Goal: Task Accomplishment & Management: Manage account settings

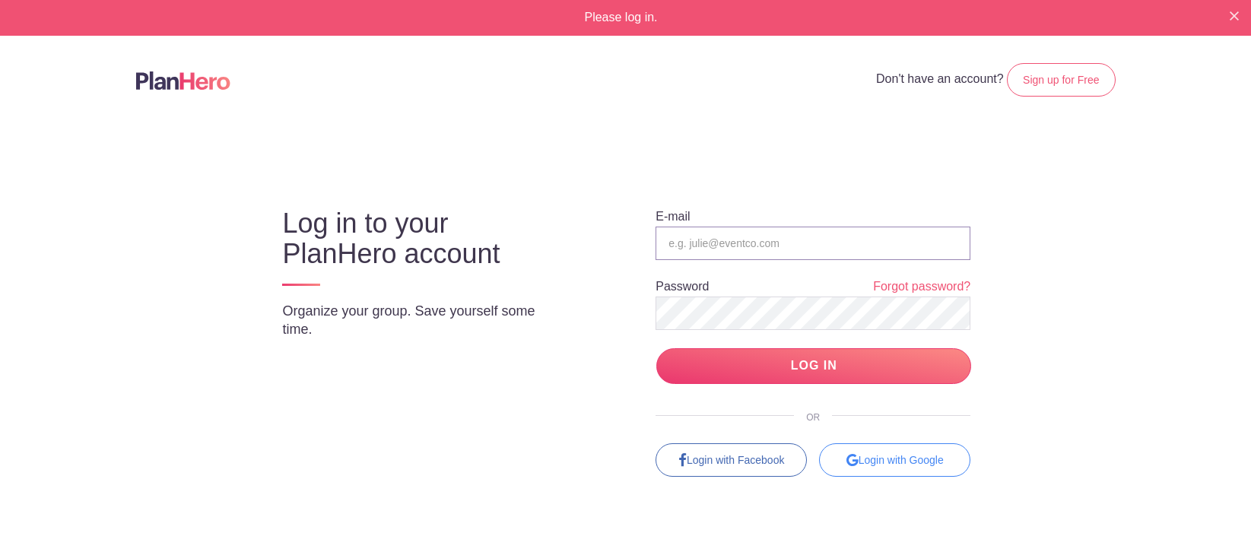
click at [767, 231] on input "email" at bounding box center [813, 243] width 315 height 33
type input "[EMAIL_ADDRESS][DOMAIN_NAME]"
click at [815, 366] on input "LOG IN" at bounding box center [813, 366] width 315 height 36
click at [1215, 19] on div "Please log in." at bounding box center [625, 18] width 1251 height 36
click at [1227, 19] on div "Please log in." at bounding box center [625, 18] width 1251 height 36
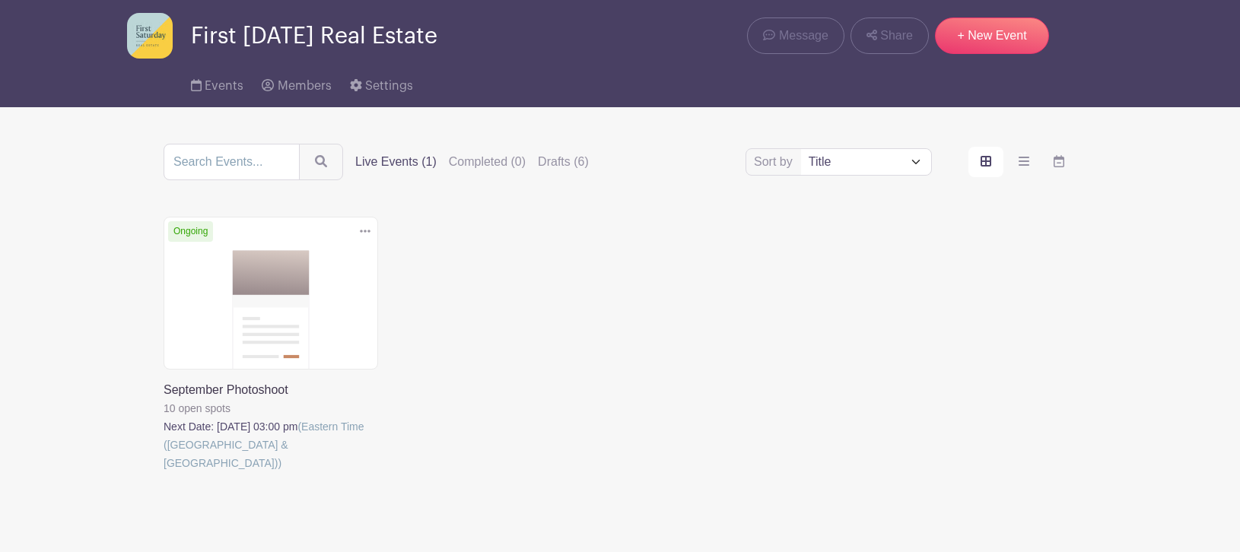
scroll to position [58, 0]
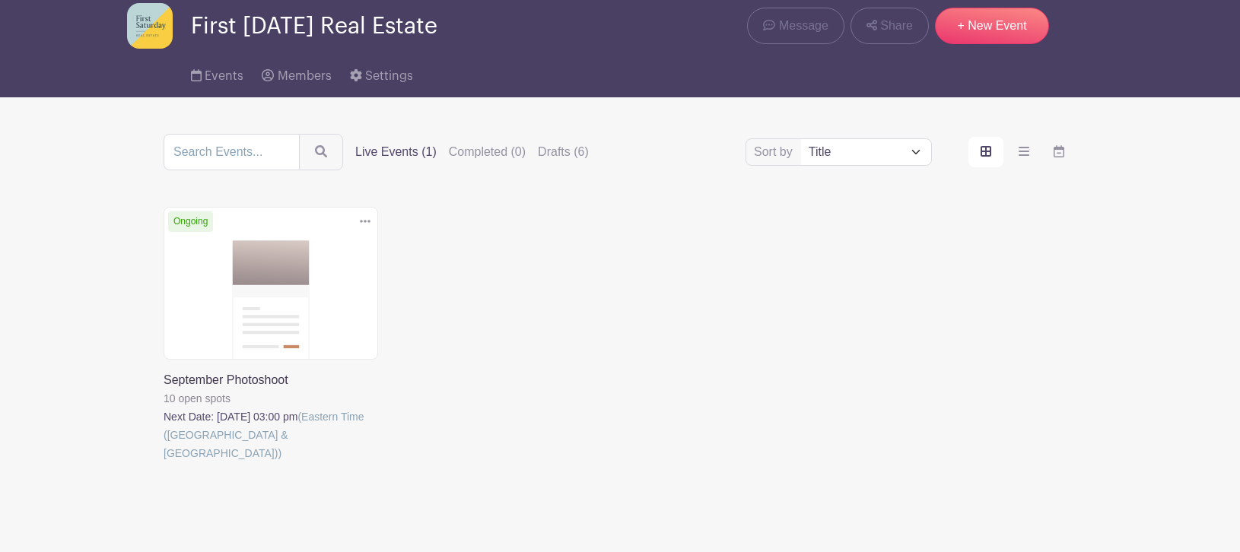
click at [164, 462] on link at bounding box center [164, 462] width 0 height 0
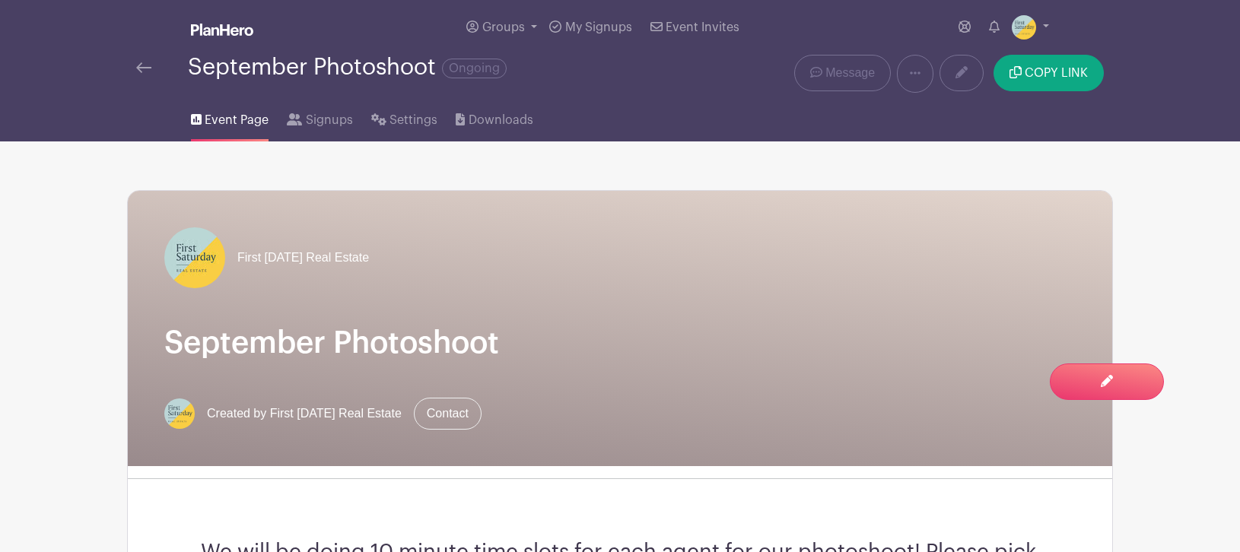
click at [125, 71] on div "September Photoshoot Ongoing Delete Event Are you sure? This event has signups …" at bounding box center [620, 74] width 1004 height 38
click at [143, 60] on link at bounding box center [143, 68] width 15 height 18
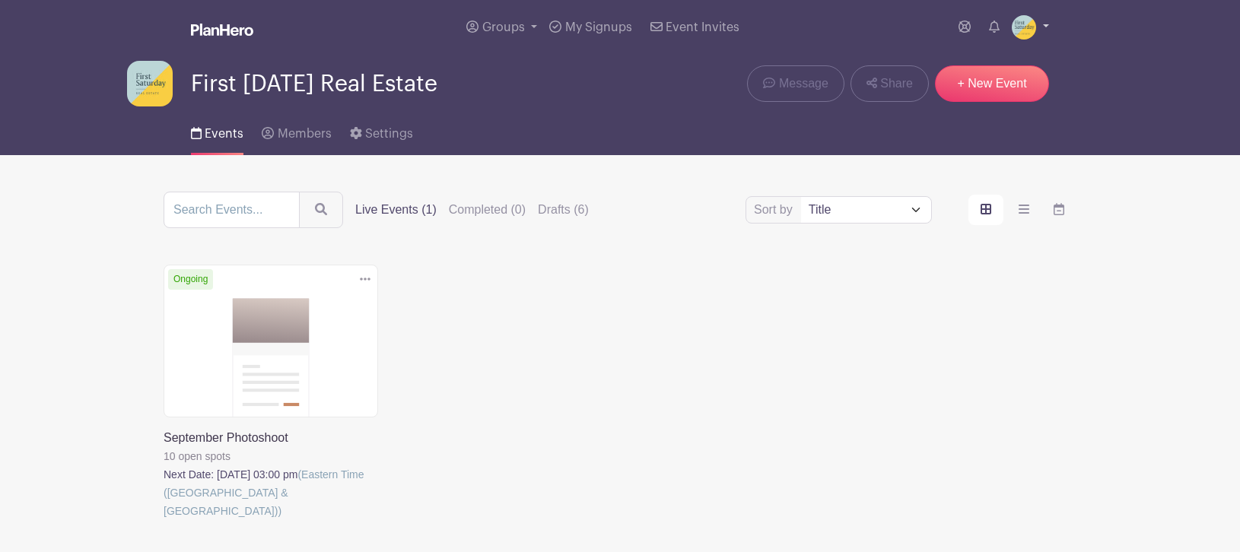
click at [1043, 37] on link at bounding box center [1029, 27] width 37 height 24
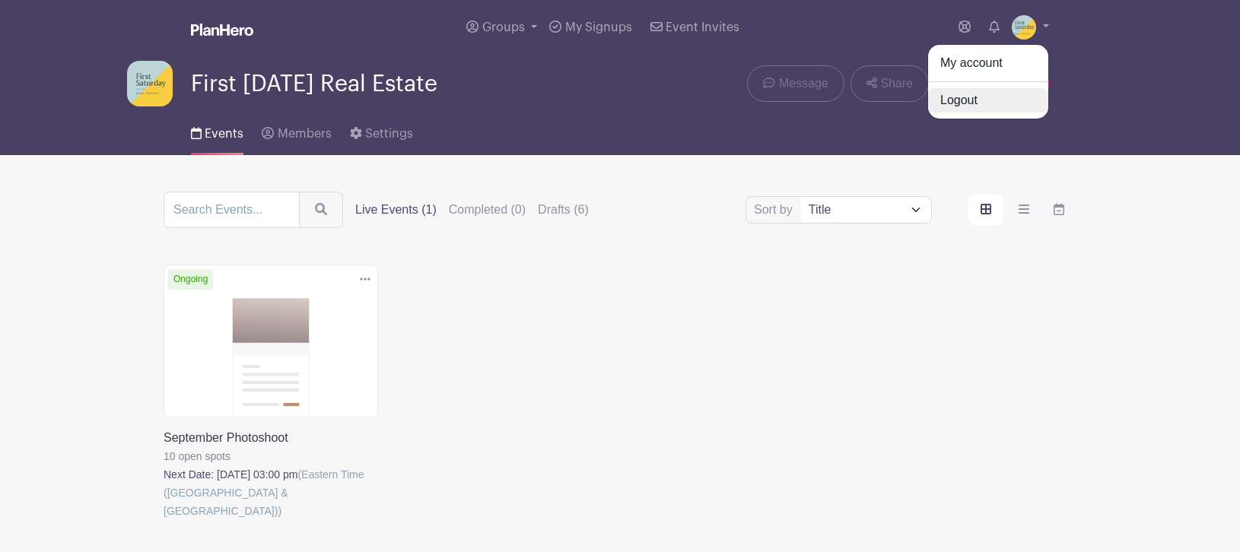
click at [986, 106] on link "Logout" at bounding box center [988, 100] width 120 height 24
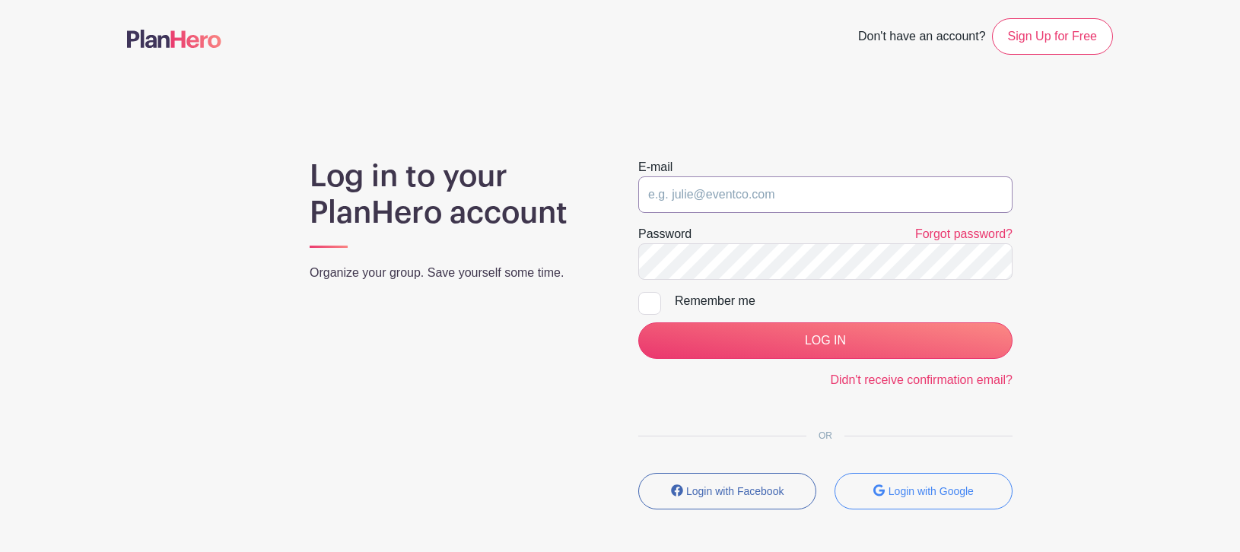
click at [809, 193] on input "email" at bounding box center [825, 194] width 374 height 37
type input "[EMAIL_ADDRESS][DOMAIN_NAME]"
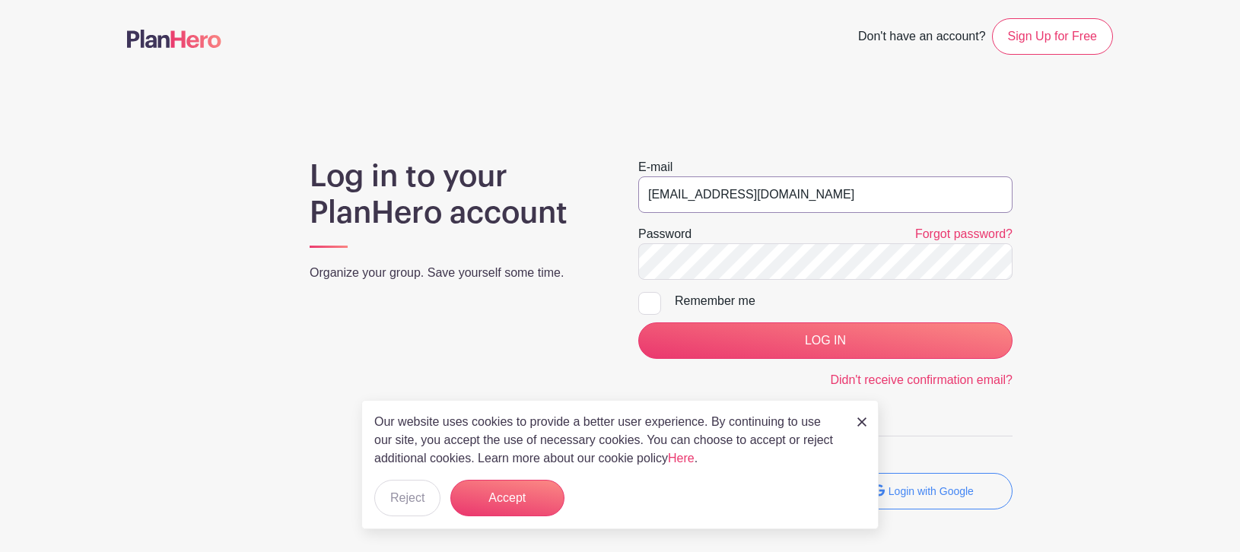
click at [813, 193] on input "[EMAIL_ADDRESS][DOMAIN_NAME]" at bounding box center [825, 194] width 374 height 37
